Goal: Information Seeking & Learning: Learn about a topic

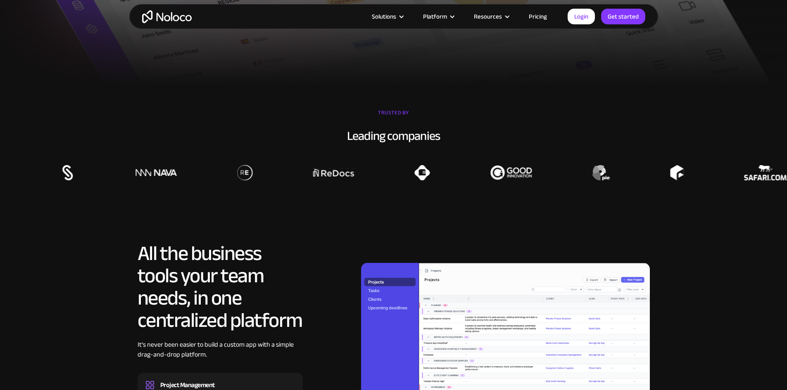
scroll to position [785, 0]
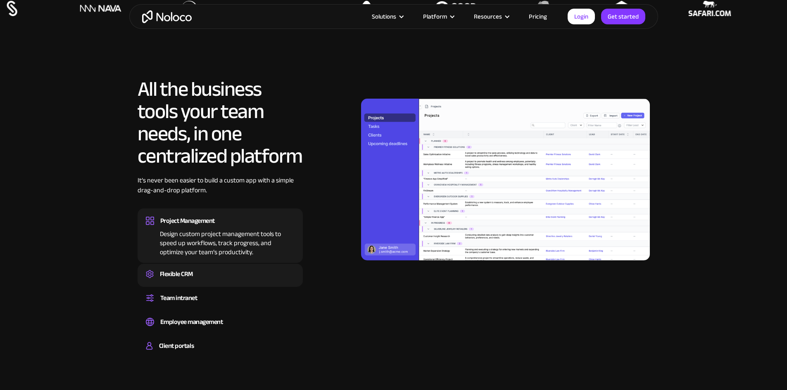
click at [205, 280] on div "Flexible CRM" at bounding box center [220, 274] width 149 height 12
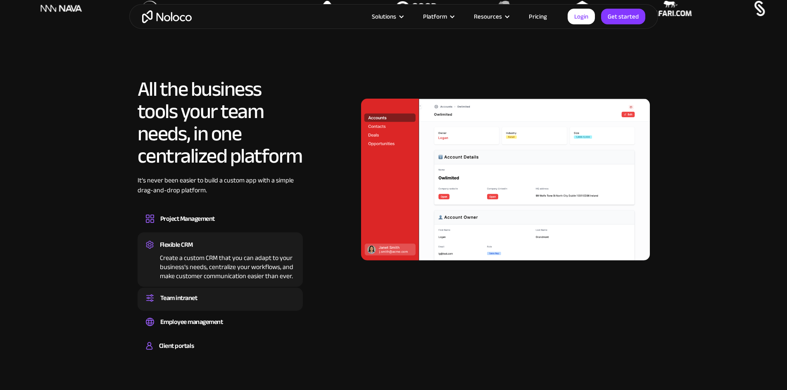
click at [204, 308] on div "Team intranet Set up a central space for your team to collaborate, share inform…" at bounding box center [220, 299] width 165 height 23
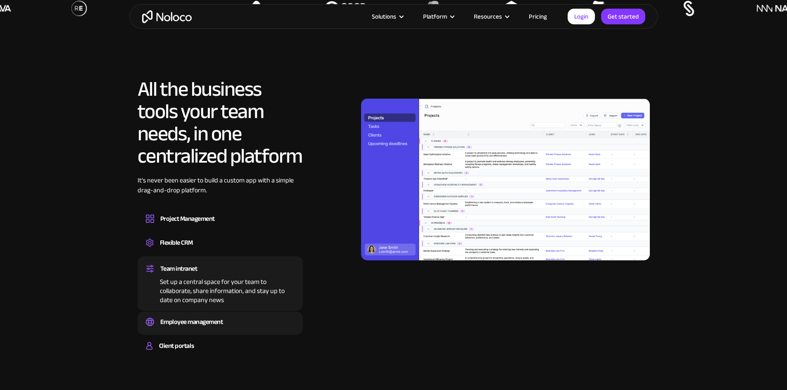
click at [200, 328] on div "Employee management" at bounding box center [191, 322] width 63 height 12
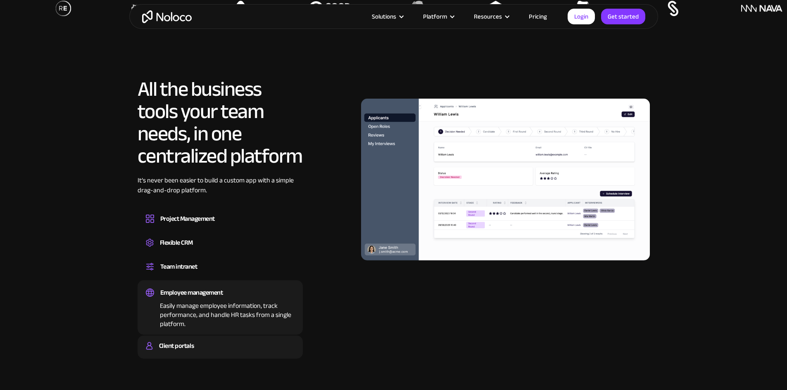
click at [203, 358] on div "Client portals Build a secure, fully-branded, and personalized client portal th…" at bounding box center [220, 347] width 165 height 23
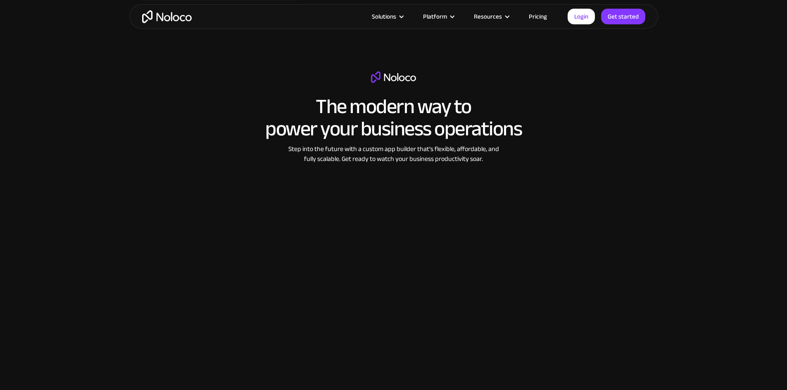
scroll to position [1322, 0]
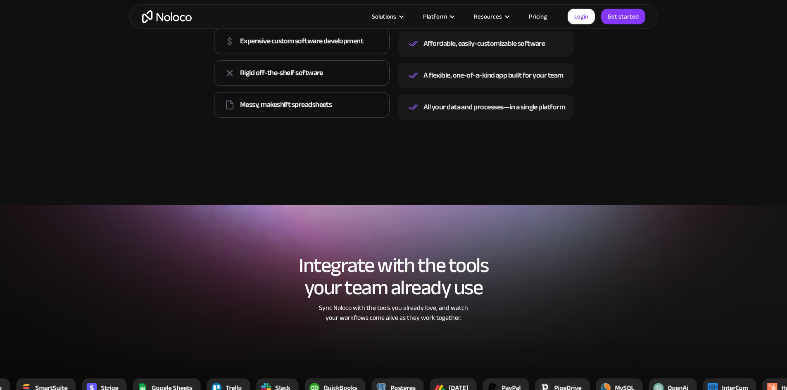
click at [529, 19] on link "Pricing" at bounding box center [537, 16] width 39 height 11
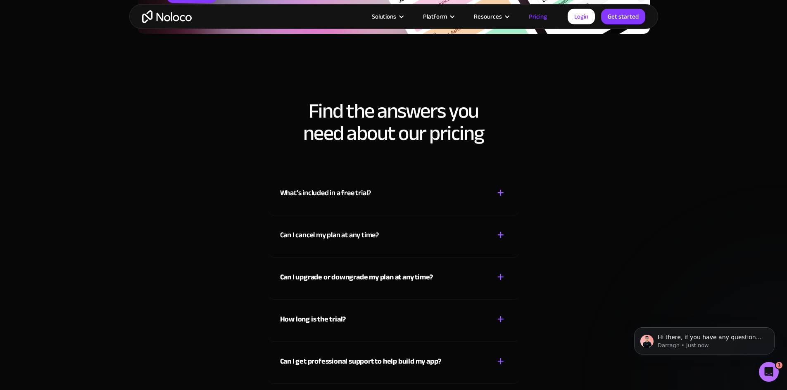
scroll to position [3593, 0]
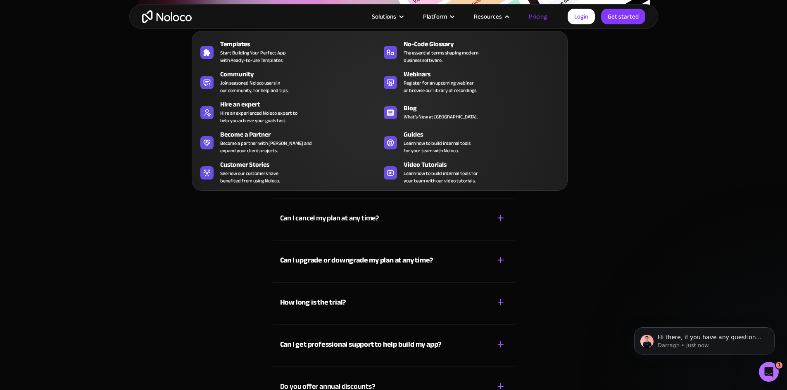
click at [493, 13] on div "Resources" at bounding box center [488, 16] width 28 height 11
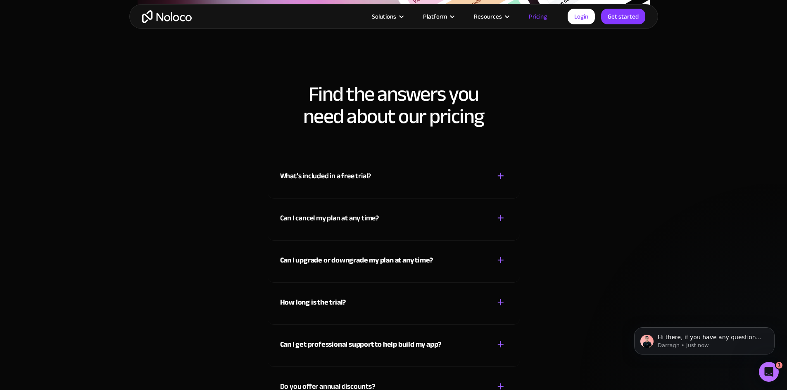
click at [494, 14] on div "Resources" at bounding box center [488, 16] width 28 height 11
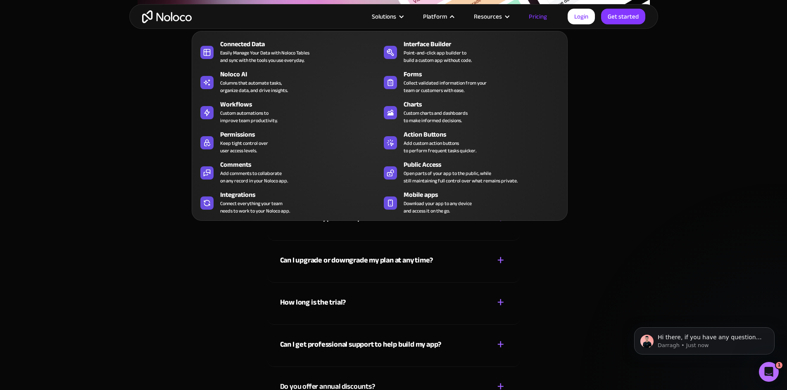
click at [447, 17] on div "Platform" at bounding box center [435, 16] width 24 height 11
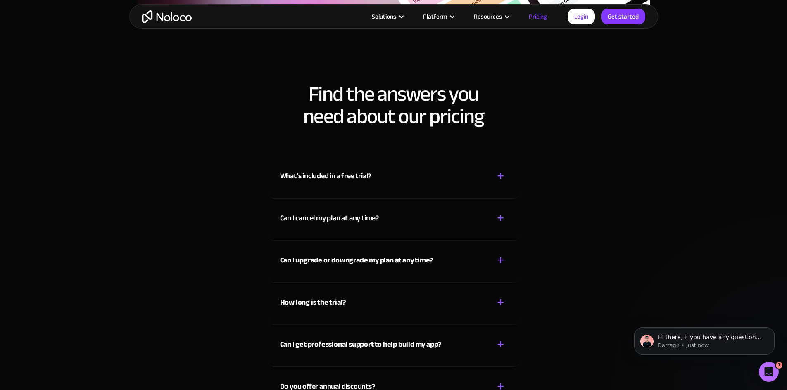
click at [451, 20] on div "Platform" at bounding box center [438, 16] width 51 height 11
click at [391, 10] on div "Solutions Use Cases Business Types Project Management Keep track of customers, …" at bounding box center [393, 16] width 529 height 25
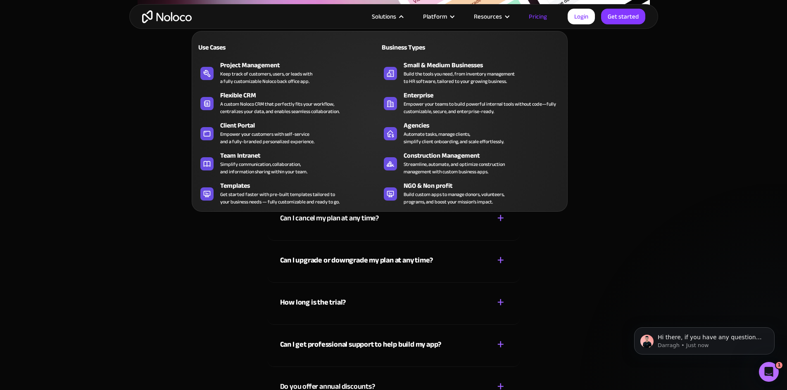
click at [394, 15] on div "Solutions" at bounding box center [384, 16] width 24 height 11
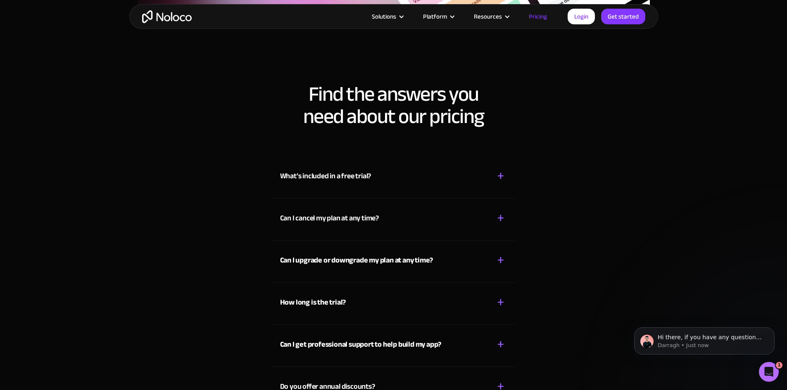
click at [394, 15] on div "Solutions" at bounding box center [384, 16] width 24 height 11
click at [55, 132] on section "Find the answers you need about our pricing What’s included in a free trial? + …" at bounding box center [393, 279] width 787 height 434
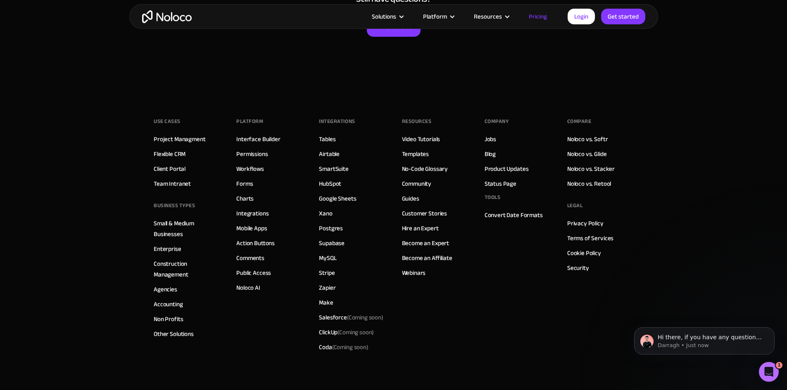
scroll to position [4188, 0]
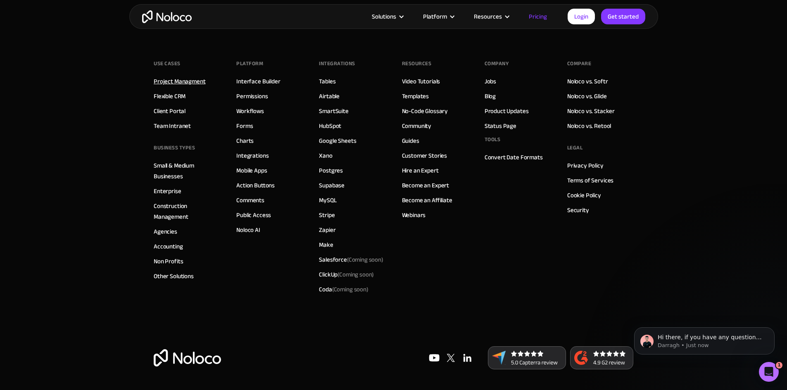
click at [193, 85] on link "Project Managment" at bounding box center [180, 81] width 52 height 11
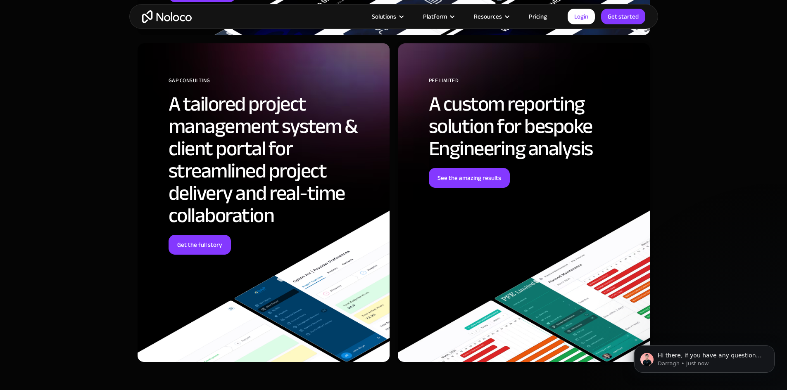
scroll to position [2684, 0]
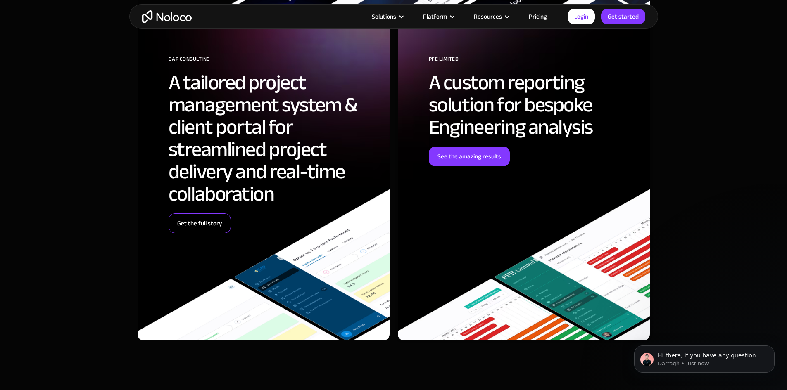
click at [192, 226] on link "Get the full story" at bounding box center [199, 224] width 62 height 20
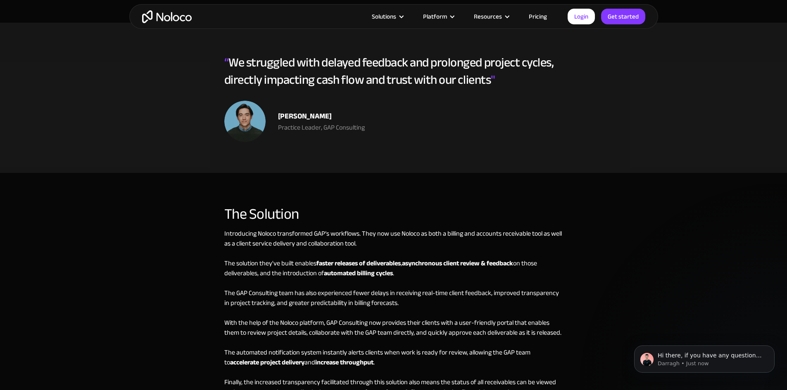
scroll to position [1322, 0]
